Goal: Information Seeking & Learning: Learn about a topic

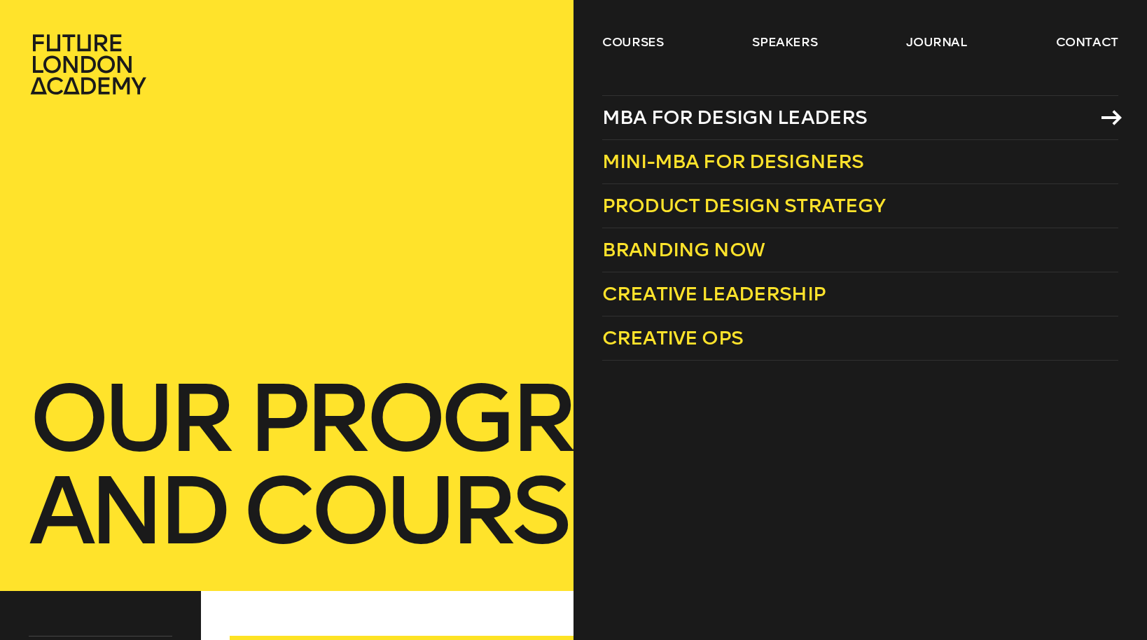
click at [695, 117] on span "MBA for Design Leaders" at bounding box center [734, 117] width 265 height 23
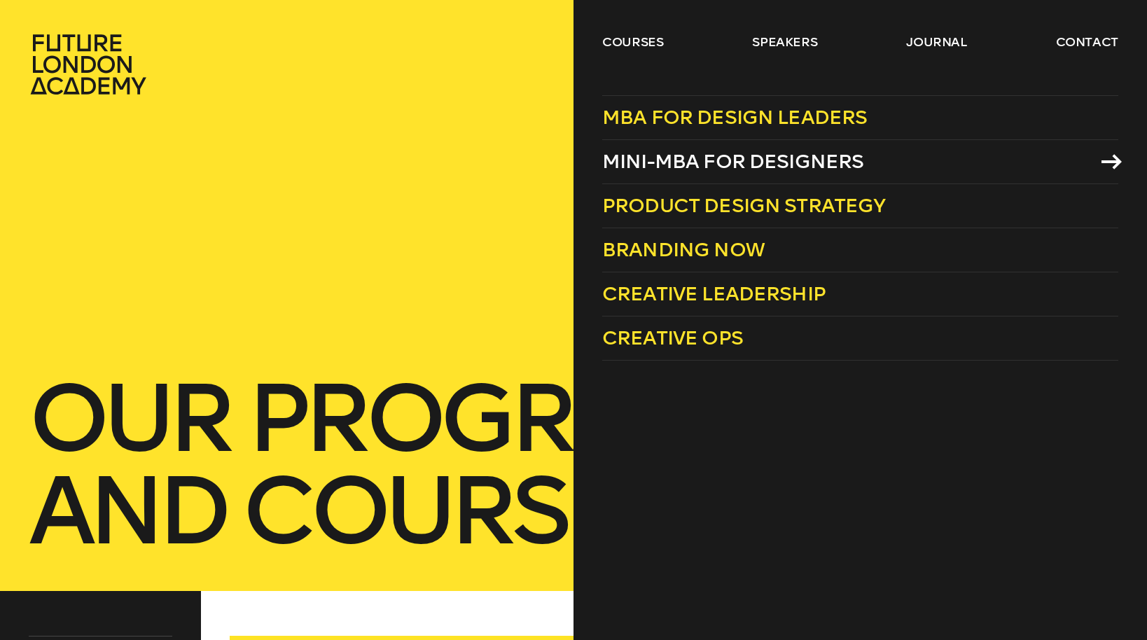
click at [724, 165] on span "Mini-MBA for Designers" at bounding box center [733, 161] width 262 height 23
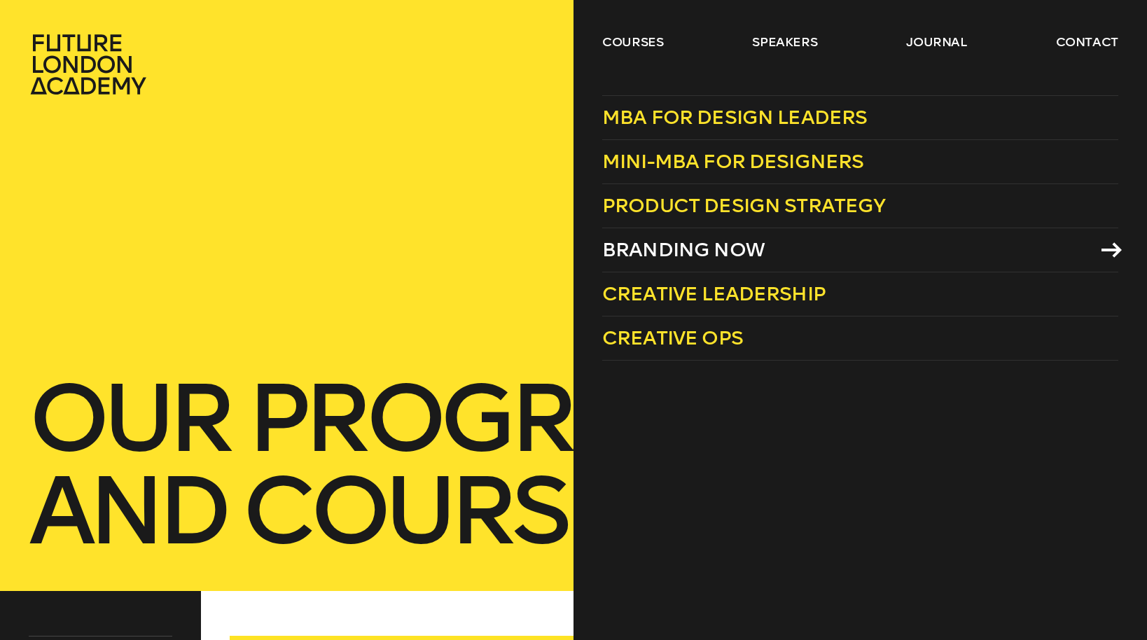
click at [690, 252] on span "Branding Now" at bounding box center [683, 249] width 162 height 23
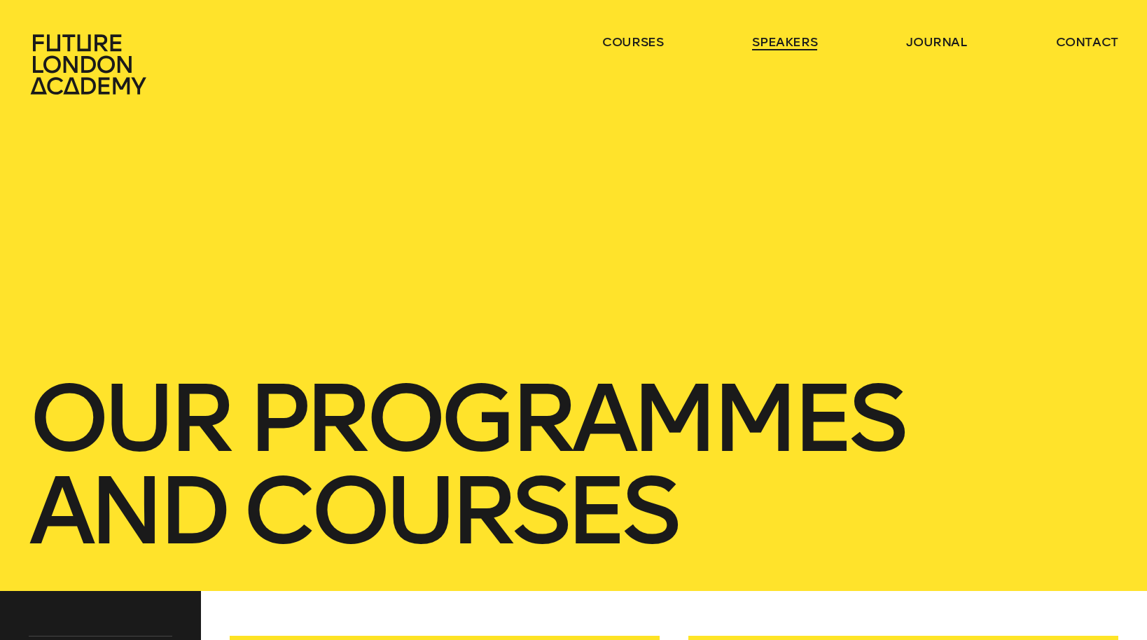
click at [784, 43] on link "speakers" at bounding box center [784, 42] width 65 height 17
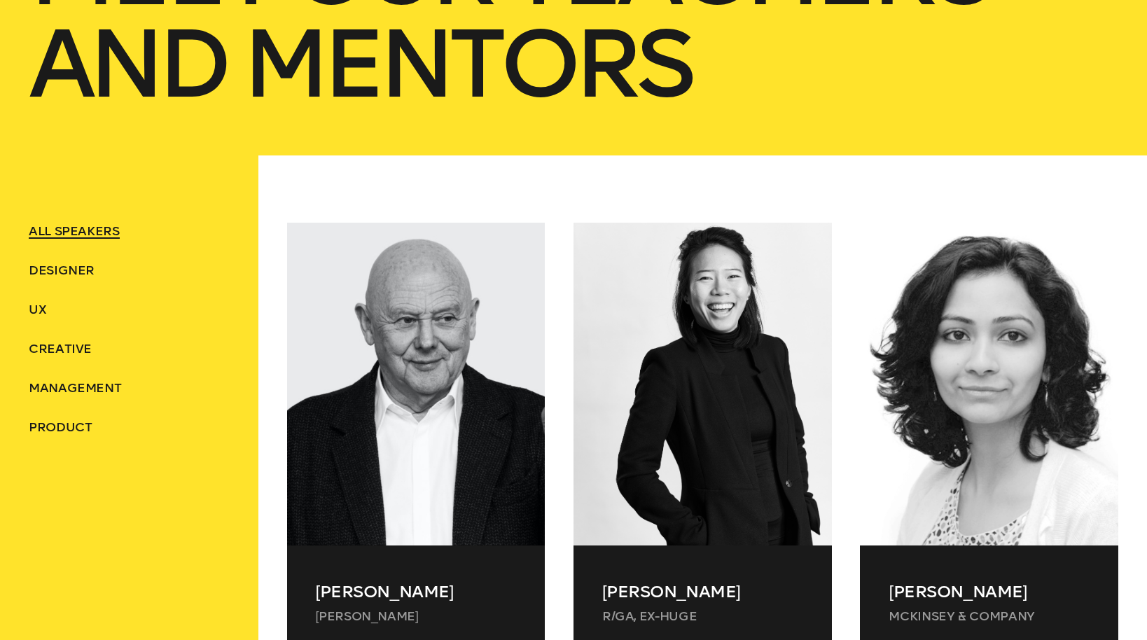
scroll to position [449, 0]
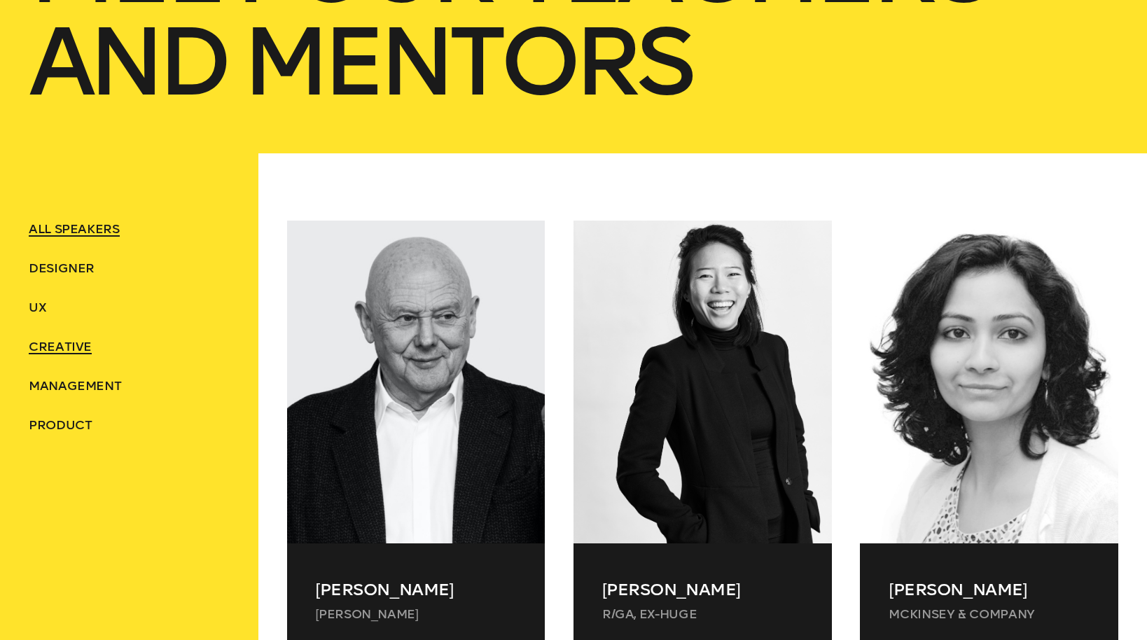
click at [71, 344] on span "Creative" at bounding box center [60, 346] width 63 height 15
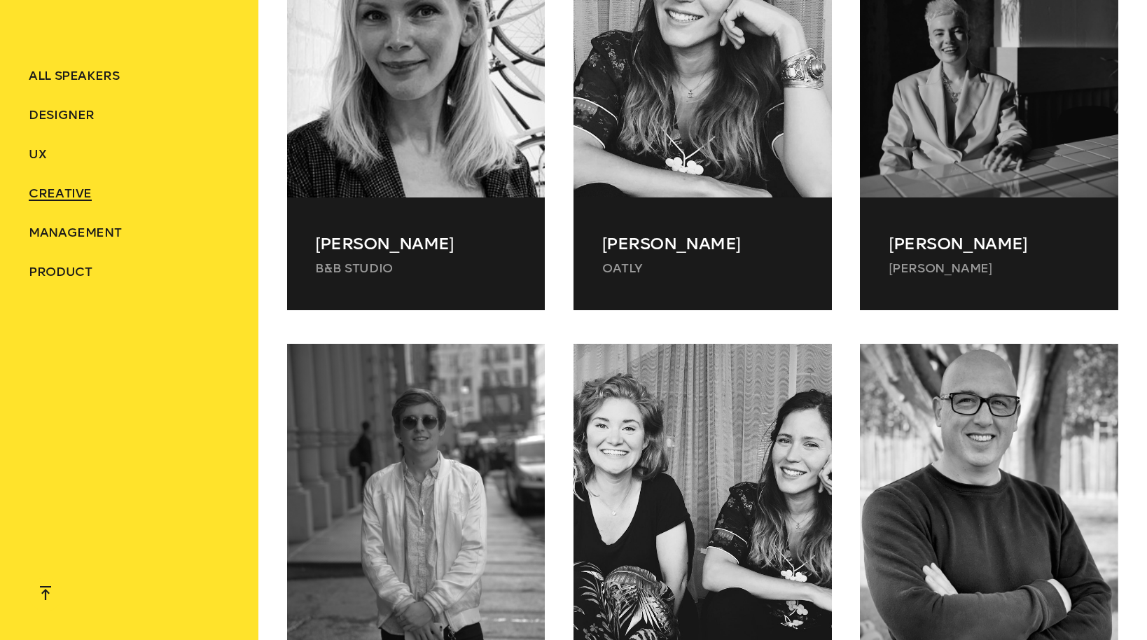
scroll to position [1762, 0]
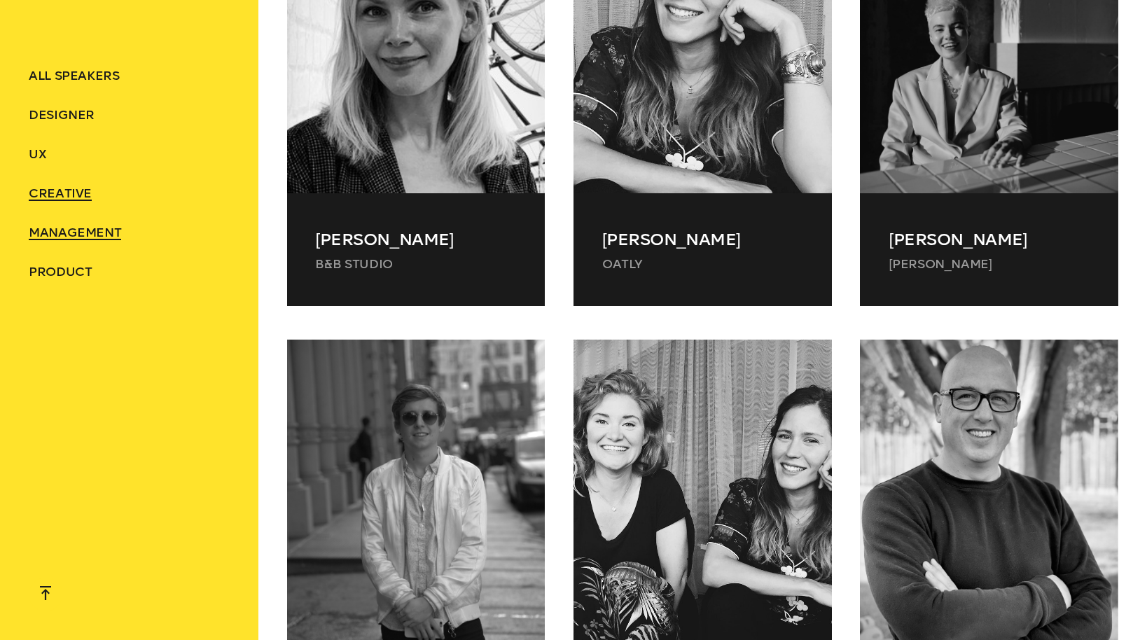
click at [80, 230] on span "Management" at bounding box center [75, 232] width 92 height 15
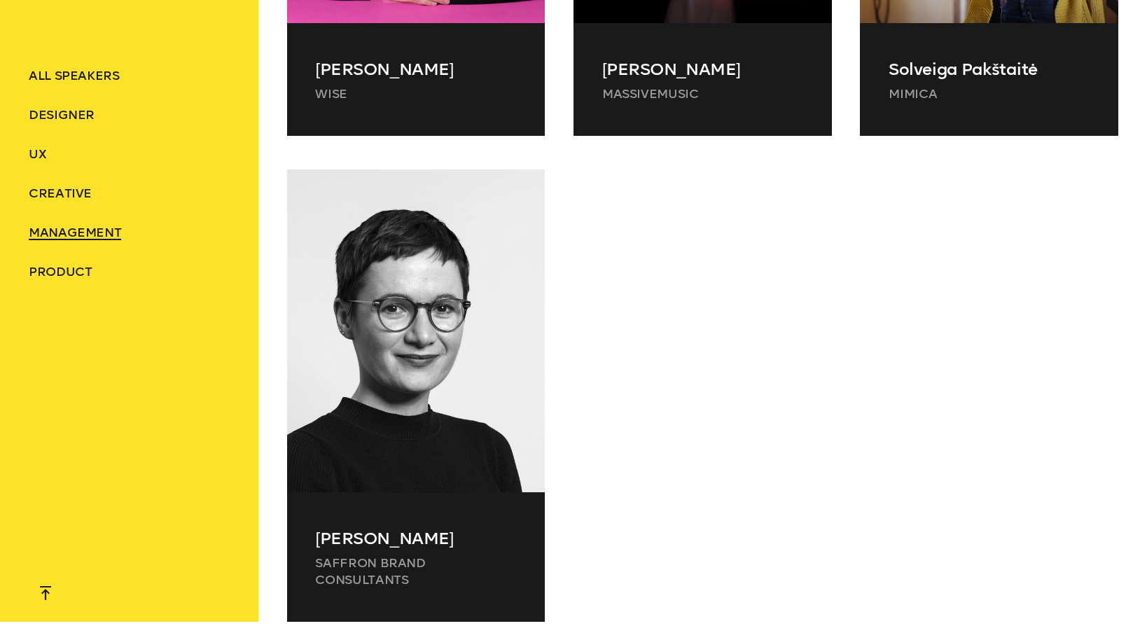
scroll to position [1459, 0]
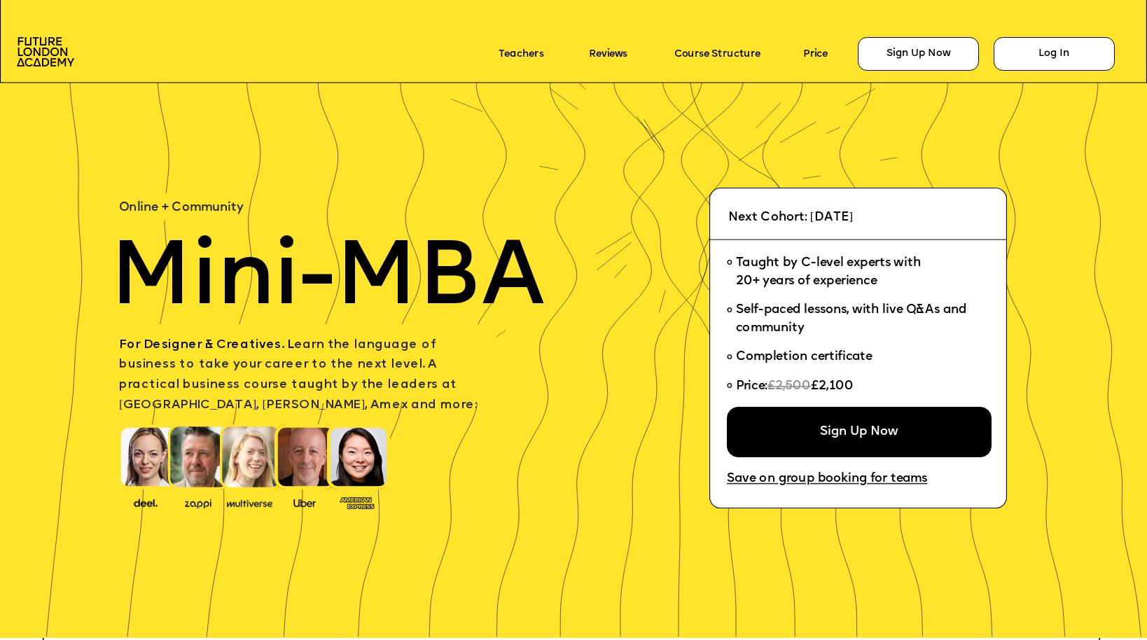
scroll to position [16, 0]
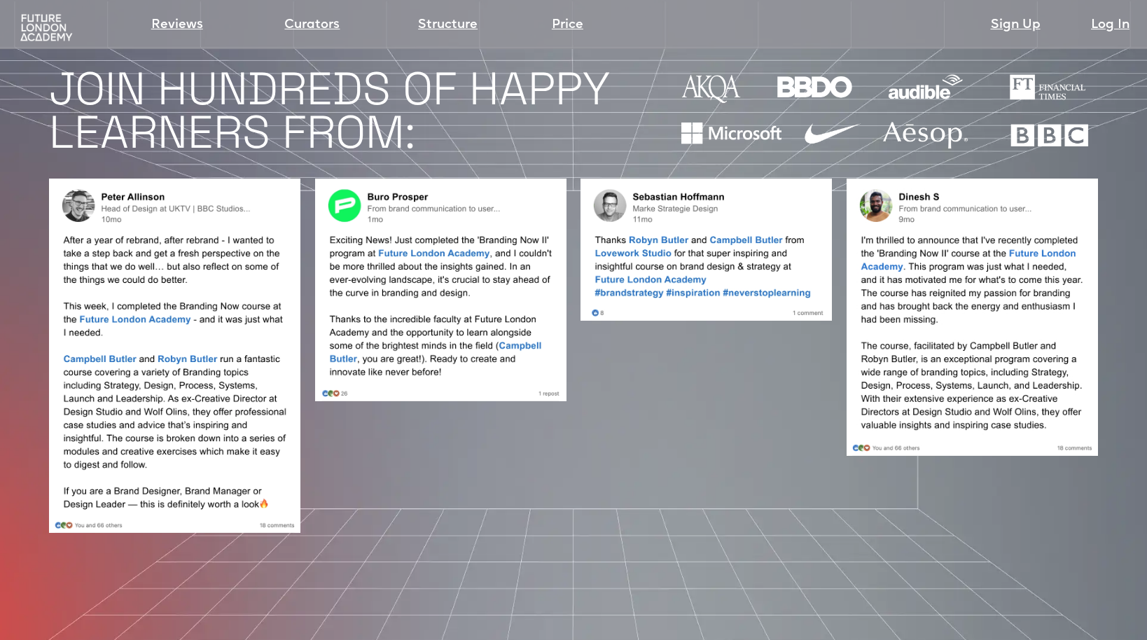
scroll to position [1264, 0]
